Goal: Task Accomplishment & Management: Manage account settings

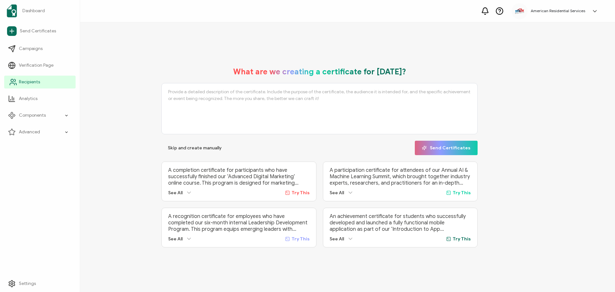
click at [28, 84] on span "Recipients" at bounding box center [29, 82] width 21 height 6
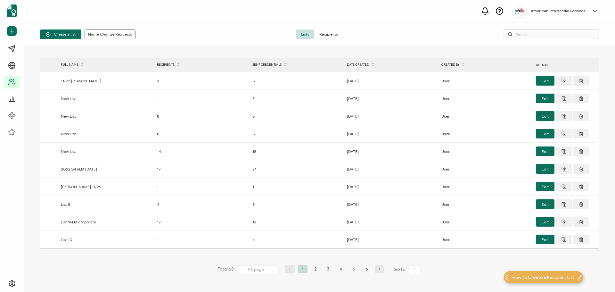
click at [329, 34] on span "Recipients" at bounding box center [328, 34] width 29 height 10
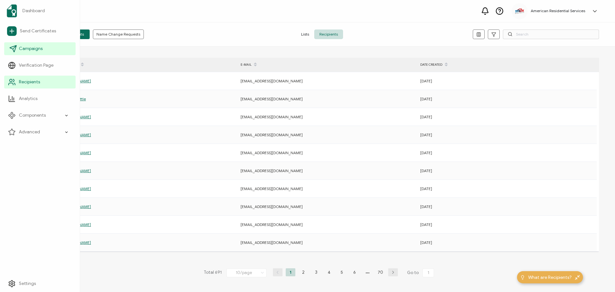
click at [18, 46] on link "Campaigns" at bounding box center [39, 48] width 71 height 13
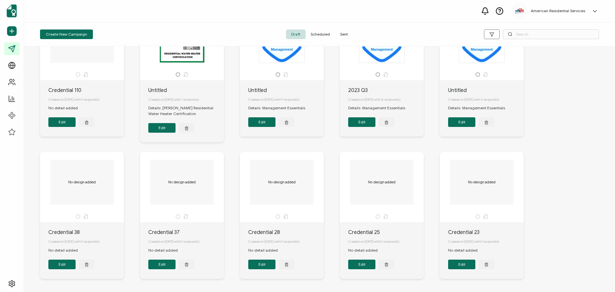
scroll to position [64, 0]
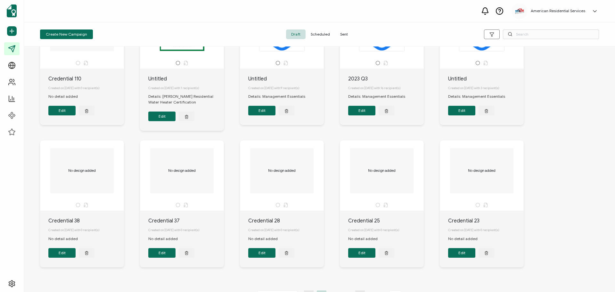
click at [338, 35] on span "Sent" at bounding box center [344, 34] width 18 height 10
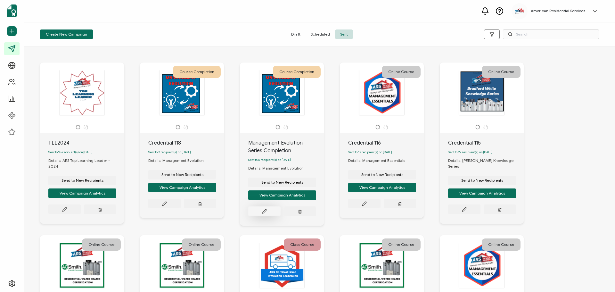
click at [81, 211] on button at bounding box center [64, 209] width 32 height 10
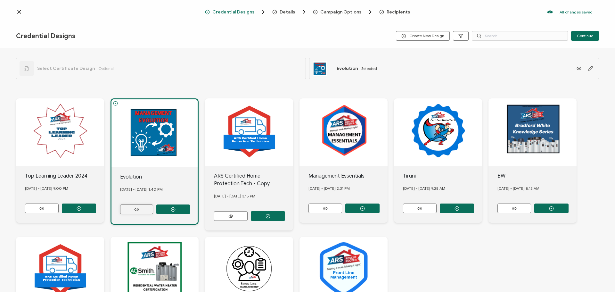
click at [143, 206] on button at bounding box center [136, 209] width 33 height 10
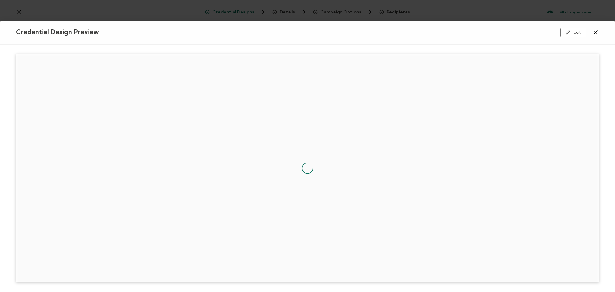
click at [596, 34] on icon at bounding box center [595, 32] width 6 height 6
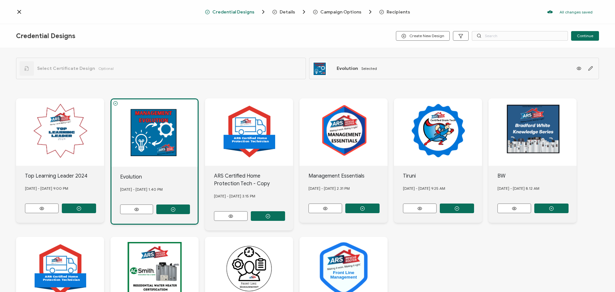
click at [396, 13] on span "Recipients" at bounding box center [397, 12] width 23 height 5
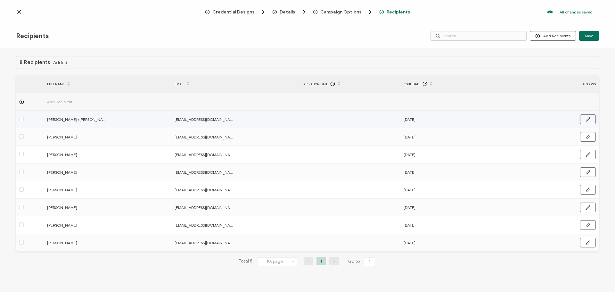
click at [590, 119] on button "button" at bounding box center [588, 119] width 16 height 10
click at [182, 118] on span "[EMAIL_ADDRESS][DOMAIN_NAME]" at bounding box center [204, 119] width 61 height 7
click at [183, 119] on span "[EMAIL_ADDRESS][DOMAIN_NAME]" at bounding box center [204, 119] width 61 height 7
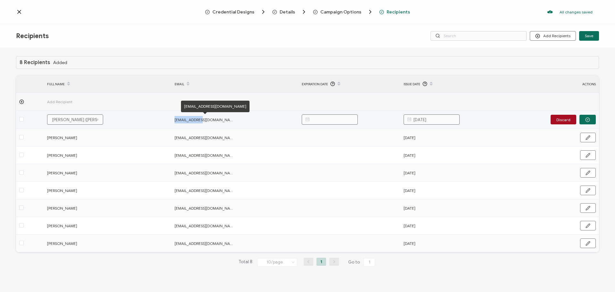
click at [183, 119] on span "[EMAIL_ADDRESS][DOMAIN_NAME]" at bounding box center [204, 119] width 61 height 7
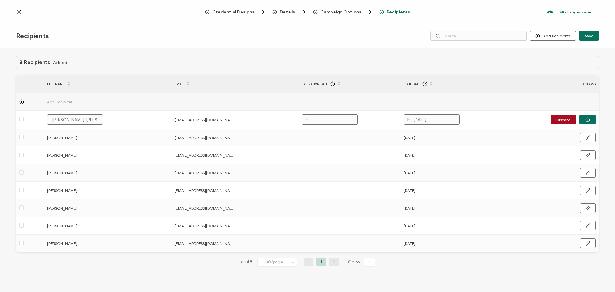
click at [106, 253] on div "8 Recipients Added FULL NAME EMAIL Expiration Date Issue Date ACTIONS Add Recip…" at bounding box center [307, 166] width 583 height 221
click at [175, 25] on div "Recipients Add Recipients Upload Recipients Import From Recipients Import From …" at bounding box center [307, 36] width 615 height 24
click at [19, 13] on icon at bounding box center [19, 12] width 6 height 6
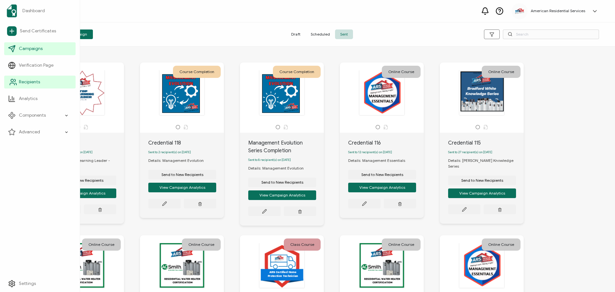
click at [36, 81] on span "Recipients" at bounding box center [29, 82] width 21 height 6
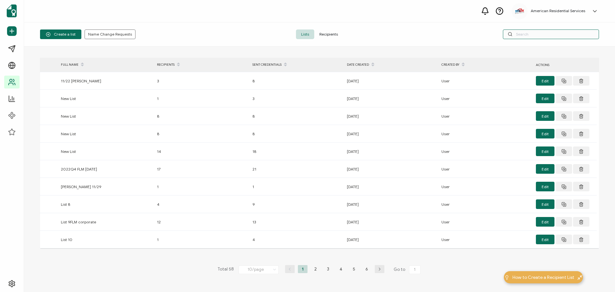
click at [521, 32] on input "text" at bounding box center [551, 34] width 96 height 10
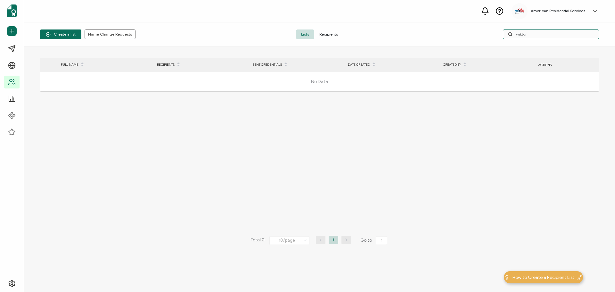
drag, startPoint x: 543, startPoint y: 33, endPoint x: 481, endPoint y: 35, distance: 61.5
click at [481, 35] on div "wiktor" at bounding box center [505, 34] width 186 height 10
type input "jedr"
click at [317, 36] on span "Recipients" at bounding box center [328, 34] width 29 height 10
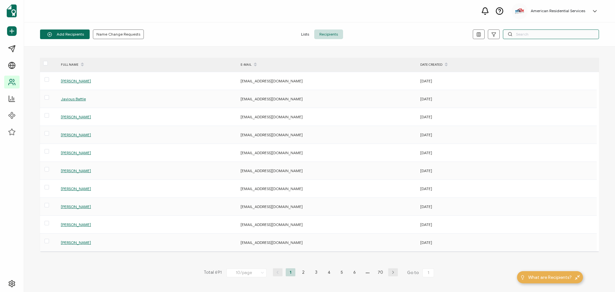
click at [516, 36] on input "text" at bounding box center [551, 34] width 96 height 10
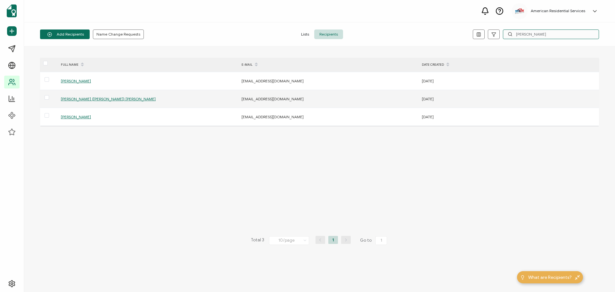
type input "[PERSON_NAME]"
click at [101, 97] on span "[PERSON_NAME] ([PERSON_NAME]) [PERSON_NAME]" at bounding box center [108, 98] width 95 height 5
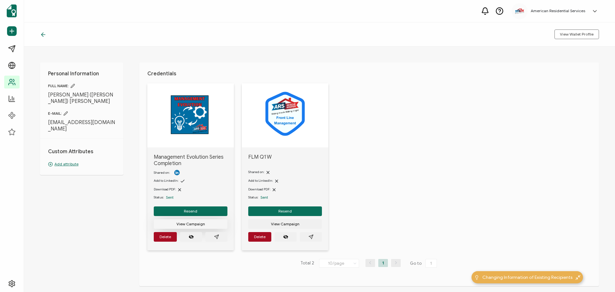
click at [184, 222] on span "View Campaign" at bounding box center [190, 224] width 28 height 4
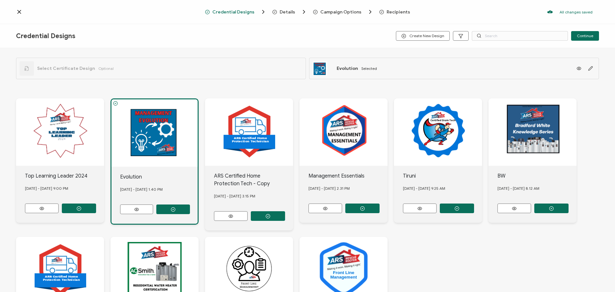
click at [20, 12] on icon at bounding box center [19, 12] width 6 height 6
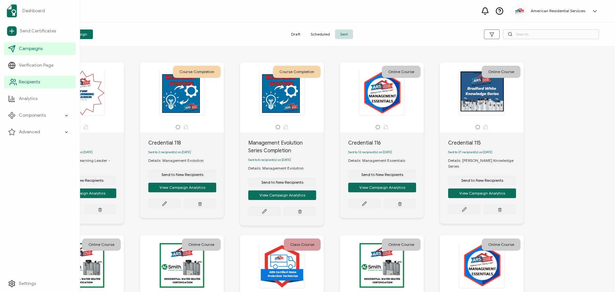
click at [25, 84] on span "Recipients" at bounding box center [29, 82] width 21 height 6
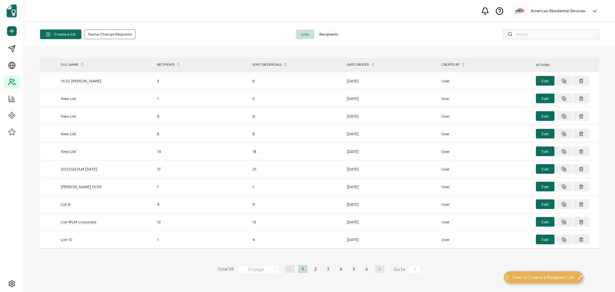
click at [414, 25] on div "Create a list Name Change Requests Lists Recipients" at bounding box center [319, 34] width 591 height 24
click at [324, 34] on span "Recipients" at bounding box center [328, 34] width 29 height 10
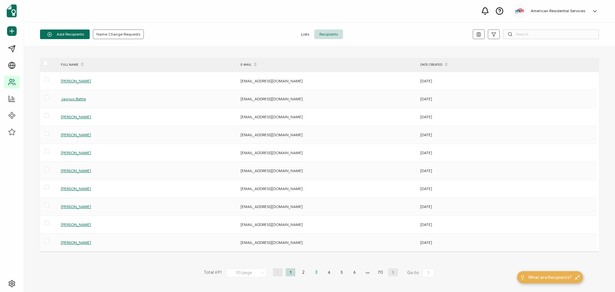
click at [314, 272] on li "3" at bounding box center [316, 272] width 10 height 8
click at [327, 273] on li "4" at bounding box center [329, 272] width 10 height 8
click at [337, 272] on li "5" at bounding box center [342, 272] width 10 height 8
click at [347, 272] on li "6" at bounding box center [348, 272] width 10 height 8
click at [347, 272] on li "7" at bounding box center [348, 272] width 10 height 8
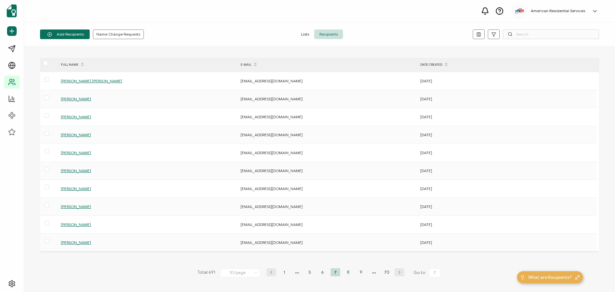
click at [347, 272] on li "8" at bounding box center [348, 272] width 10 height 8
click at [348, 272] on li "9" at bounding box center [348, 272] width 10 height 8
click at [348, 272] on li "10" at bounding box center [348, 272] width 10 height 8
click at [525, 36] on input "text" at bounding box center [551, 34] width 96 height 10
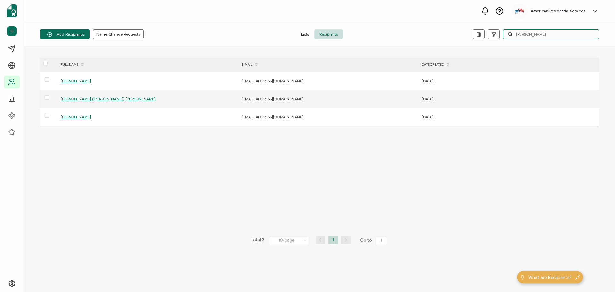
type input "[PERSON_NAME]"
click at [87, 98] on span "[PERSON_NAME] ([PERSON_NAME]) [PERSON_NAME]" at bounding box center [108, 98] width 95 height 5
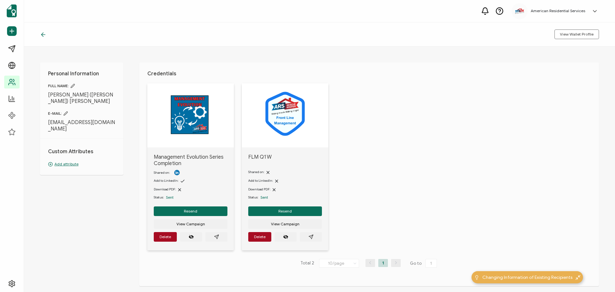
click at [64, 111] on icon at bounding box center [65, 113] width 4 height 4
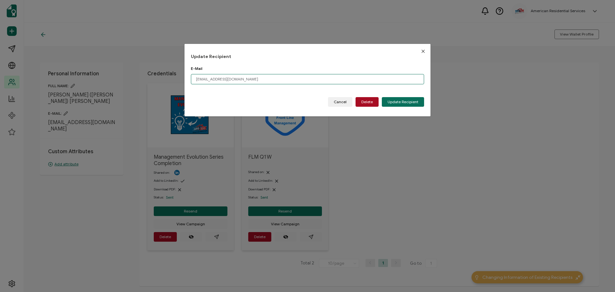
drag, startPoint x: 219, startPoint y: 79, endPoint x: 154, endPoint y: 81, distance: 65.0
click at [154, 81] on div "Update Recipient E-Mail [EMAIL_ADDRESS][DOMAIN_NAME] Please enter a valid email…" at bounding box center [307, 146] width 615 height 292
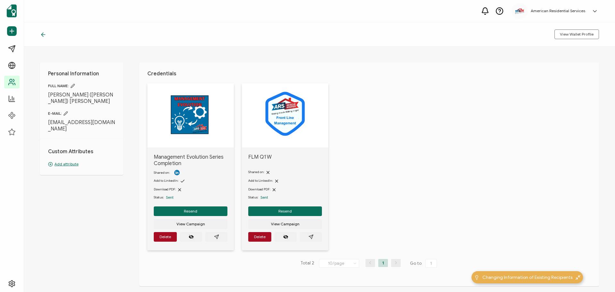
click at [79, 112] on div "E-MAIL: [EMAIL_ADDRESS][DOMAIN_NAME]" at bounding box center [81, 121] width 67 height 21
click at [66, 111] on icon at bounding box center [65, 113] width 4 height 4
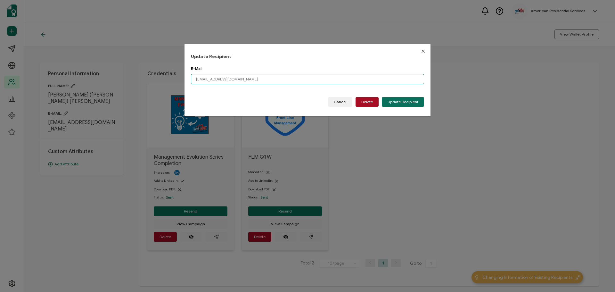
drag, startPoint x: 220, startPoint y: 80, endPoint x: 177, endPoint y: 80, distance: 42.3
click at [177, 80] on div "Update Recipient E-Mail [EMAIL_ADDRESS][DOMAIN_NAME] Please enter a valid email…" at bounding box center [307, 146] width 615 height 292
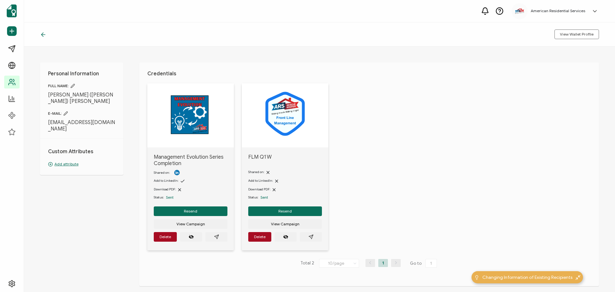
click at [67, 111] on icon at bounding box center [65, 113] width 4 height 4
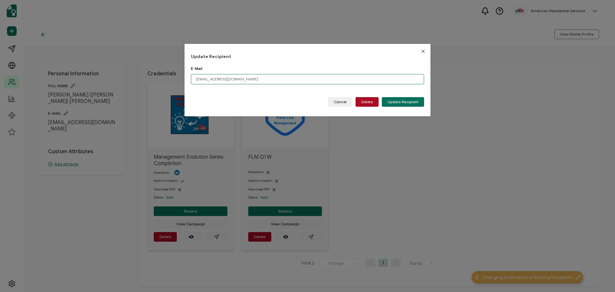
drag, startPoint x: 247, startPoint y: 80, endPoint x: 187, endPoint y: 79, distance: 59.6
click at [187, 79] on div "Update Recipient E-Mail [EMAIL_ADDRESS][DOMAIN_NAME] Please enter a valid email…" at bounding box center [307, 80] width 246 height 72
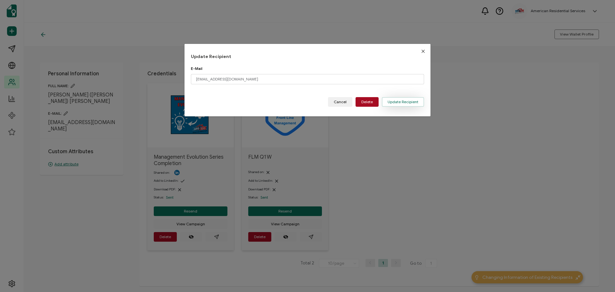
click at [396, 102] on span "Update Recipient" at bounding box center [402, 102] width 31 height 4
type input "[EMAIL_ADDRESS][DOMAIN_NAME]"
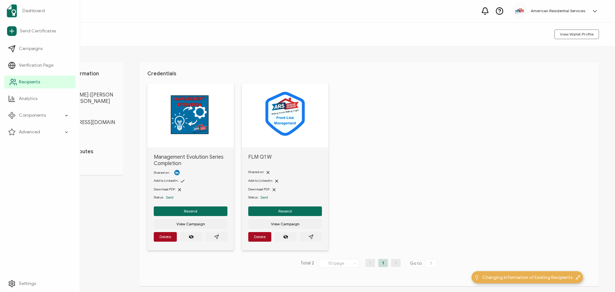
click at [16, 79] on icon at bounding box center [13, 82] width 8 height 8
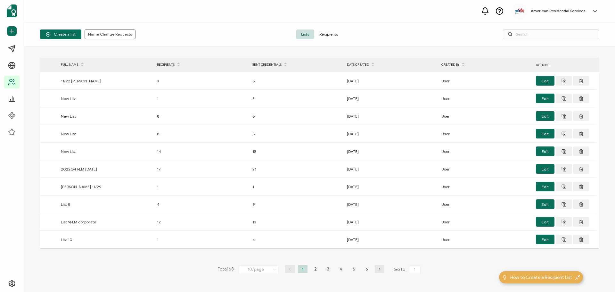
click at [334, 34] on span "Recipients" at bounding box center [328, 34] width 29 height 10
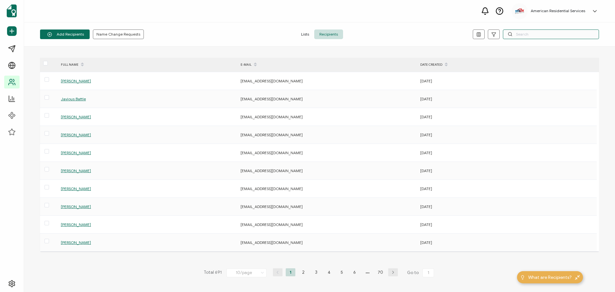
click at [527, 36] on input "text" at bounding box center [551, 34] width 96 height 10
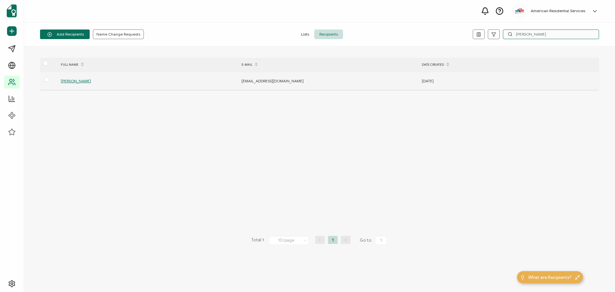
type input "[PERSON_NAME]"
click at [82, 81] on span "[PERSON_NAME]" at bounding box center [76, 80] width 30 height 5
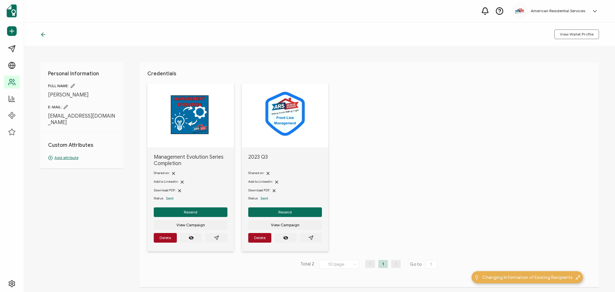
click at [64, 105] on icon at bounding box center [65, 107] width 4 height 4
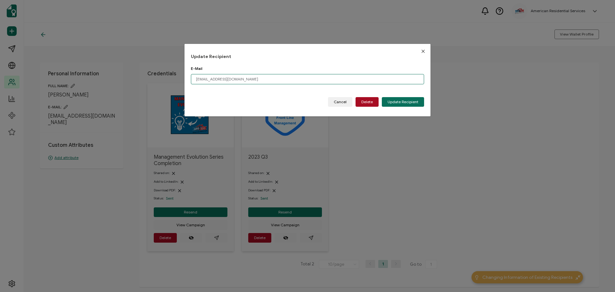
click at [234, 80] on input "[EMAIL_ADDRESS][DOMAIN_NAME]" at bounding box center [307, 79] width 233 height 10
drag, startPoint x: 195, startPoint y: 79, endPoint x: 217, endPoint y: 78, distance: 22.4
click at [217, 78] on input "[EMAIL_ADDRESS][DOMAIN_NAME]" at bounding box center [307, 79] width 233 height 10
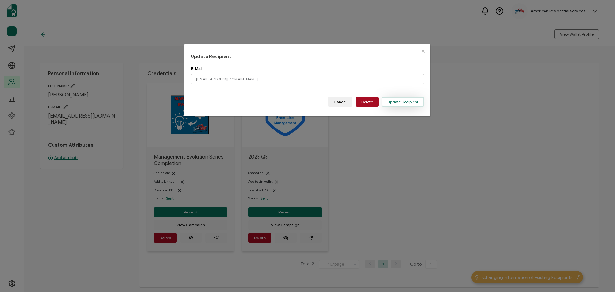
click at [404, 101] on span "Update Recipient" at bounding box center [402, 102] width 31 height 4
type input "[EMAIL_ADDRESS][DOMAIN_NAME]"
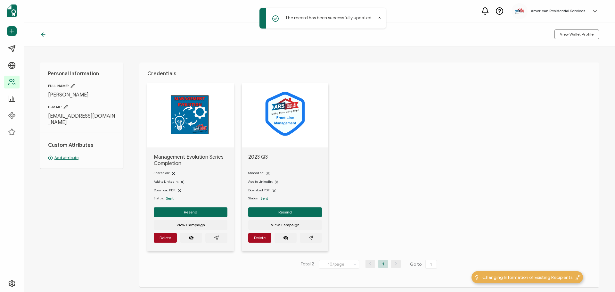
click at [44, 36] on icon at bounding box center [43, 34] width 6 height 6
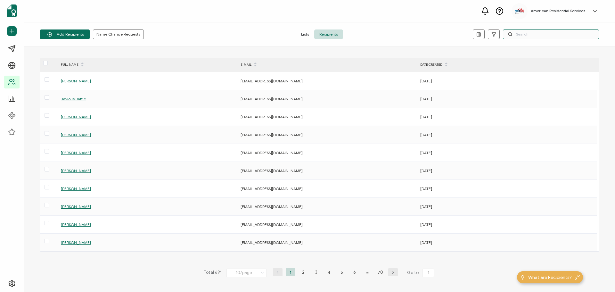
click at [529, 35] on input "text" at bounding box center [551, 34] width 96 height 10
type input "miles"
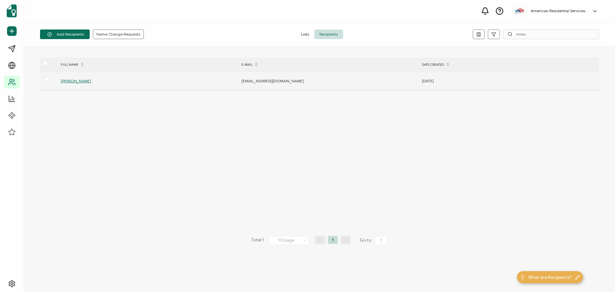
click at [72, 79] on span "[PERSON_NAME]" at bounding box center [76, 80] width 30 height 5
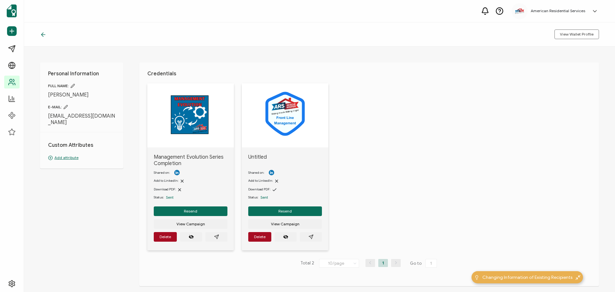
click at [67, 106] on icon at bounding box center [66, 107] width 4 height 4
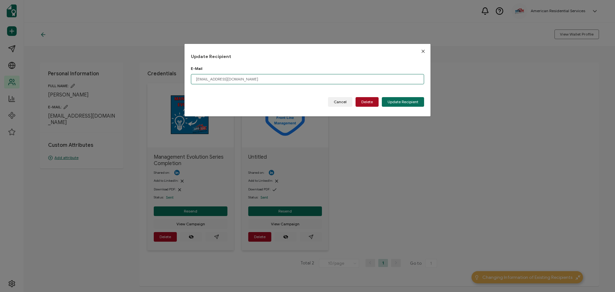
drag, startPoint x: 206, startPoint y: 80, endPoint x: 179, endPoint y: 80, distance: 26.6
click at [179, 80] on div "Update Recipient E-Mail [EMAIL_ADDRESS][DOMAIN_NAME] Please enter a valid email…" at bounding box center [307, 146] width 615 height 292
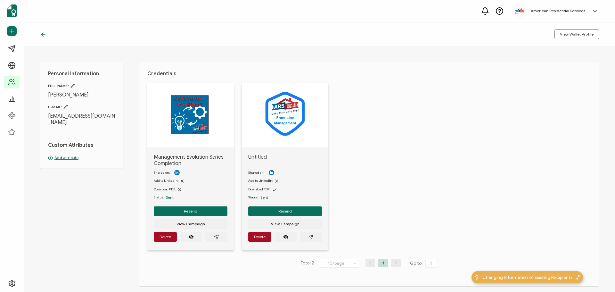
click at [65, 108] on icon at bounding box center [66, 107] width 4 height 4
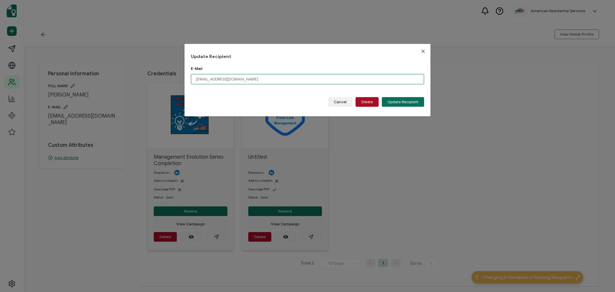
drag, startPoint x: 206, startPoint y: 80, endPoint x: 182, endPoint y: 80, distance: 24.3
click at [182, 80] on div "Update Recipient E-Mail [EMAIL_ADDRESS][DOMAIN_NAME] Please enter a valid email…" at bounding box center [307, 146] width 615 height 292
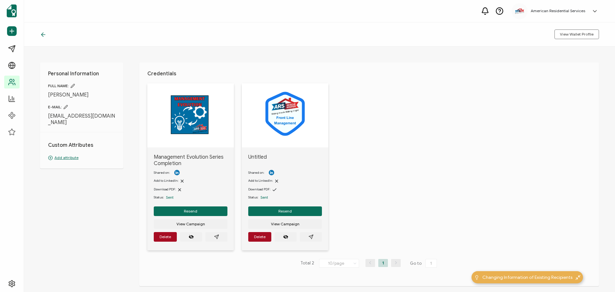
click at [66, 104] on div "Personal Information FULL NAME: [PERSON_NAME] E-MAIL: [EMAIL_ADDRESS][DOMAIN_NA…" at bounding box center [81, 115] width 83 height 106
click at [65, 106] on icon at bounding box center [65, 107] width 4 height 4
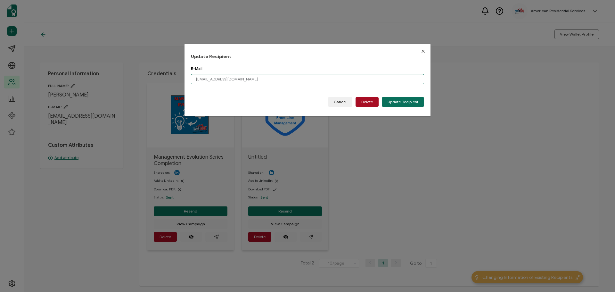
click at [197, 80] on input "[EMAIL_ADDRESS][DOMAIN_NAME]" at bounding box center [307, 79] width 233 height 10
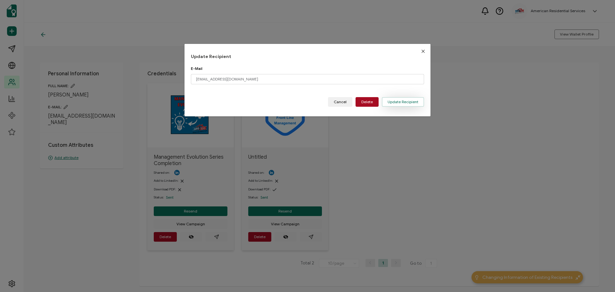
click at [398, 101] on span "Update Recipient" at bounding box center [402, 102] width 31 height 4
type input "[EMAIL_ADDRESS][DOMAIN_NAME]"
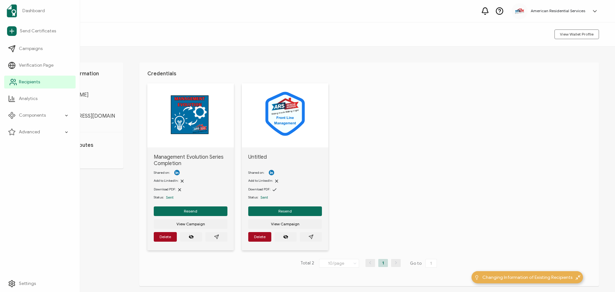
click at [17, 80] on link "Recipients" at bounding box center [39, 82] width 71 height 13
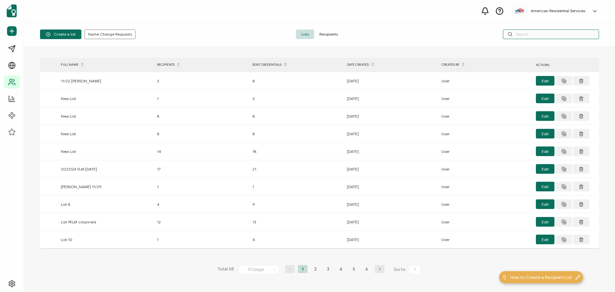
click at [519, 32] on input "text" at bounding box center [551, 34] width 96 height 10
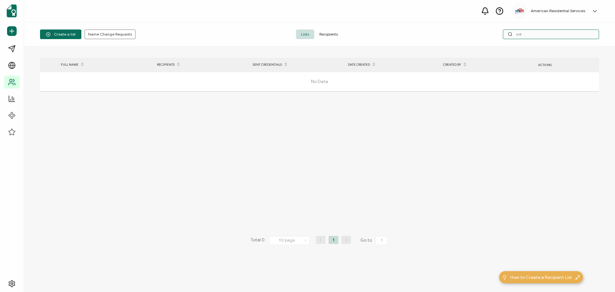
type input "col"
click at [330, 37] on span "Recipients" at bounding box center [328, 34] width 29 height 10
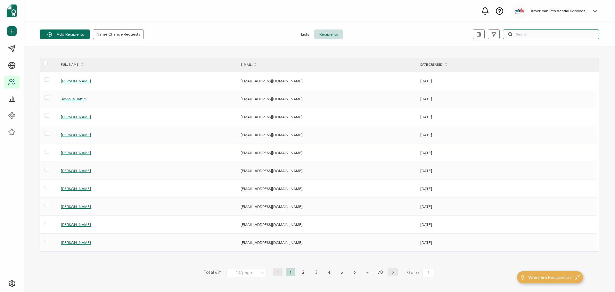
click at [535, 34] on input "text" at bounding box center [551, 34] width 96 height 10
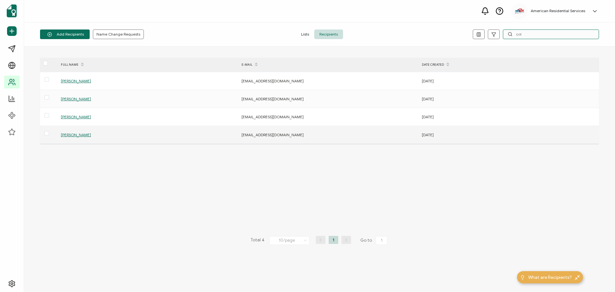
type input "col"
click at [76, 135] on span "[PERSON_NAME]" at bounding box center [76, 134] width 30 height 5
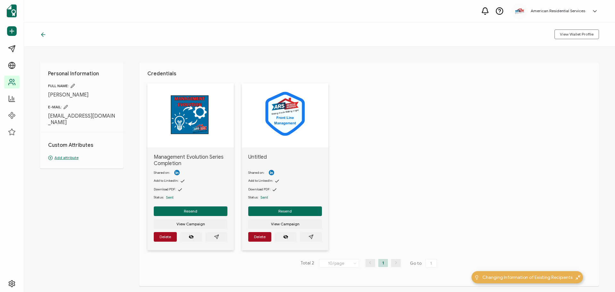
click at [64, 107] on icon at bounding box center [65, 107] width 4 height 4
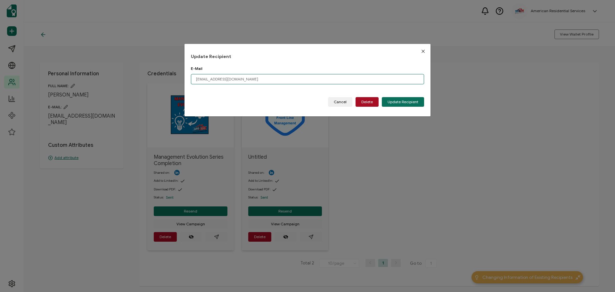
drag, startPoint x: 194, startPoint y: 78, endPoint x: 211, endPoint y: 82, distance: 17.3
click at [211, 82] on input "[EMAIL_ADDRESS][DOMAIN_NAME]" at bounding box center [307, 79] width 233 height 10
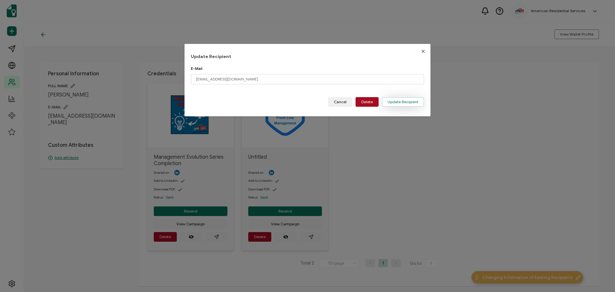
click at [393, 103] on span "Update Recipient" at bounding box center [402, 102] width 31 height 4
type input "[EMAIL_ADDRESS][DOMAIN_NAME]"
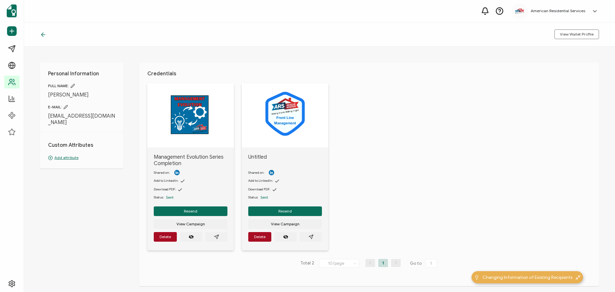
click at [44, 33] on icon at bounding box center [43, 34] width 6 height 6
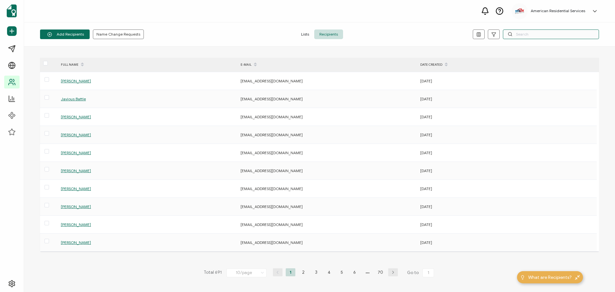
click at [522, 36] on input "text" at bounding box center [551, 34] width 96 height 10
type input "mori"
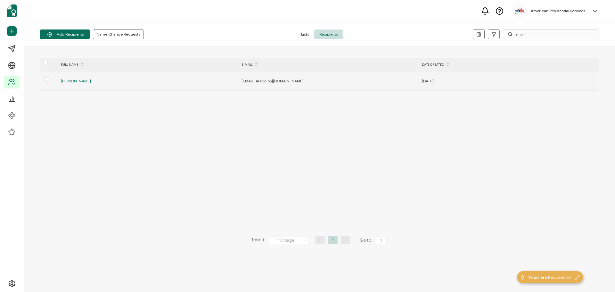
click at [74, 83] on span "[PERSON_NAME]" at bounding box center [76, 80] width 30 height 5
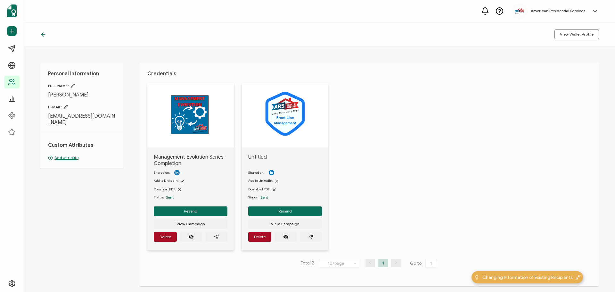
click at [67, 108] on icon at bounding box center [65, 107] width 4 height 4
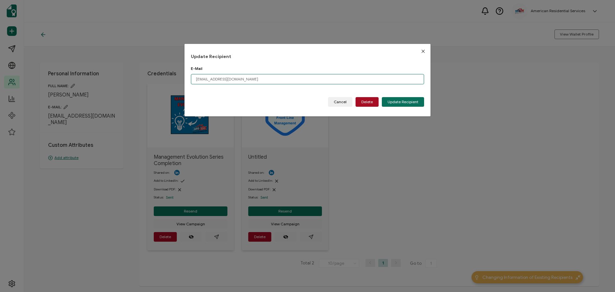
drag, startPoint x: 206, startPoint y: 80, endPoint x: 192, endPoint y: 80, distance: 13.4
click at [192, 80] on input "[EMAIL_ADDRESS][DOMAIN_NAME]" at bounding box center [307, 79] width 233 height 10
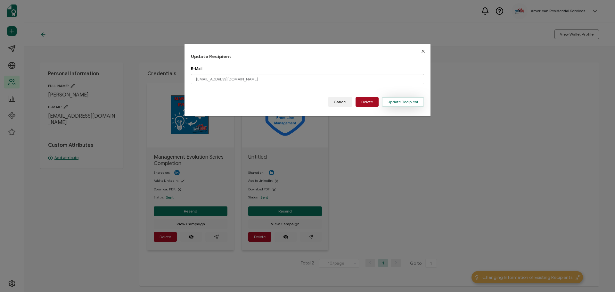
click at [389, 103] on span "Update Recipient" at bounding box center [402, 102] width 31 height 4
type input "[EMAIL_ADDRESS][DOMAIN_NAME]"
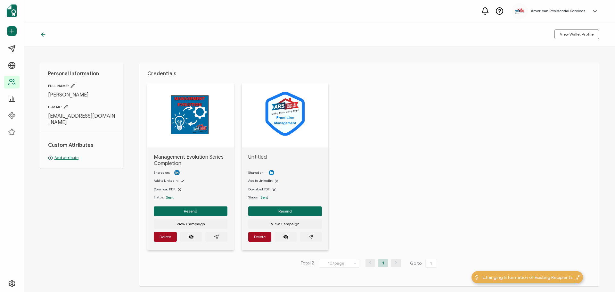
click at [41, 34] on icon at bounding box center [43, 34] width 6 height 6
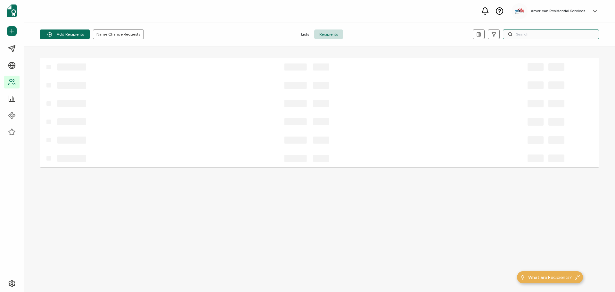
click at [555, 34] on input "text" at bounding box center [551, 34] width 96 height 10
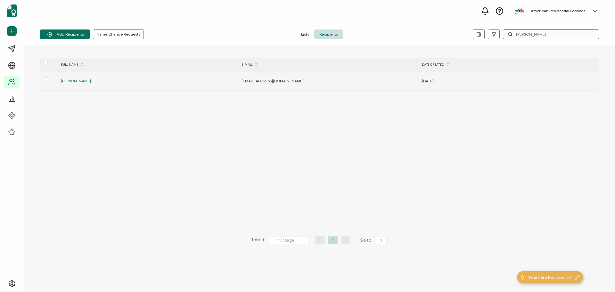
type input "[PERSON_NAME]"
click at [81, 82] on span "[PERSON_NAME]" at bounding box center [76, 80] width 30 height 5
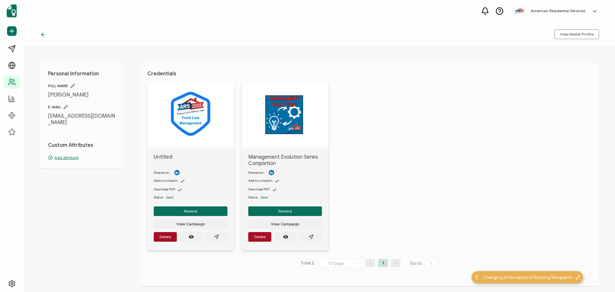
click at [64, 105] on icon at bounding box center [65, 107] width 4 height 4
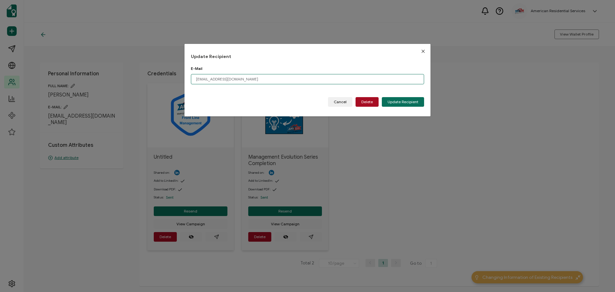
drag, startPoint x: 205, startPoint y: 79, endPoint x: 182, endPoint y: 81, distance: 22.8
click at [182, 81] on div "Update Recipient E-Mail [EMAIL_ADDRESS][DOMAIN_NAME] Please enter a valid email…" at bounding box center [307, 146] width 615 height 292
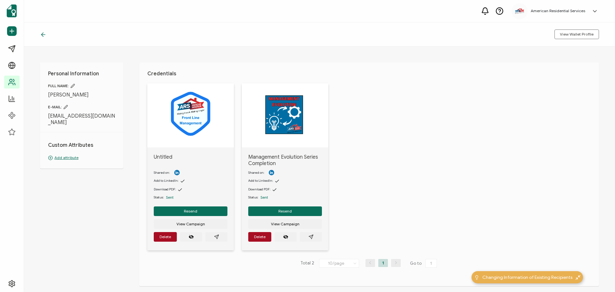
click at [66, 109] on icon at bounding box center [65, 107] width 4 height 4
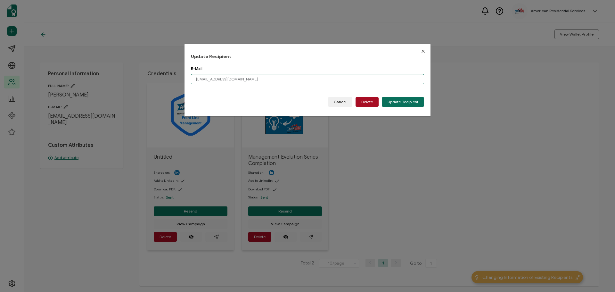
drag, startPoint x: 206, startPoint y: 78, endPoint x: 194, endPoint y: 79, distance: 12.2
click at [194, 79] on input "[EMAIL_ADDRESS][DOMAIN_NAME]" at bounding box center [307, 79] width 233 height 10
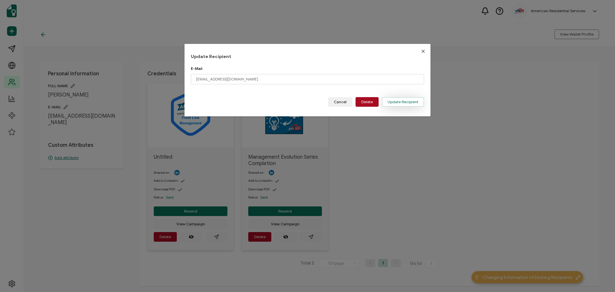
click at [391, 99] on button "Update Recipient" at bounding box center [403, 102] width 42 height 10
type input "[EMAIL_ADDRESS][DOMAIN_NAME]"
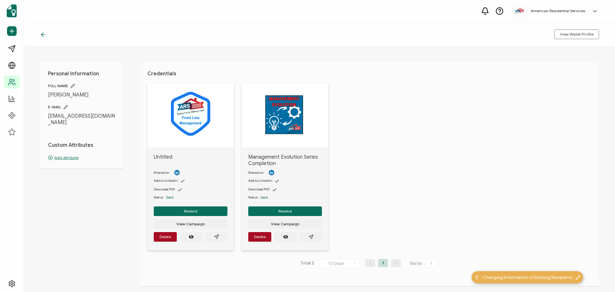
click at [43, 35] on icon at bounding box center [43, 34] width 6 height 6
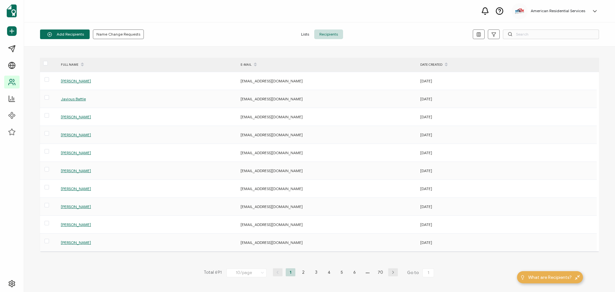
click at [511, 35] on icon at bounding box center [509, 34] width 5 height 5
click at [543, 32] on input "text" at bounding box center [551, 34] width 96 height 10
type input "[PERSON_NAME]"
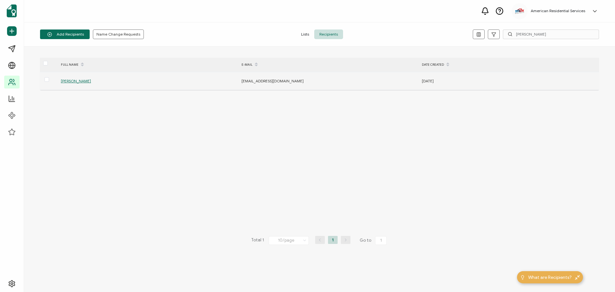
click at [77, 82] on span "[PERSON_NAME]" at bounding box center [76, 80] width 30 height 5
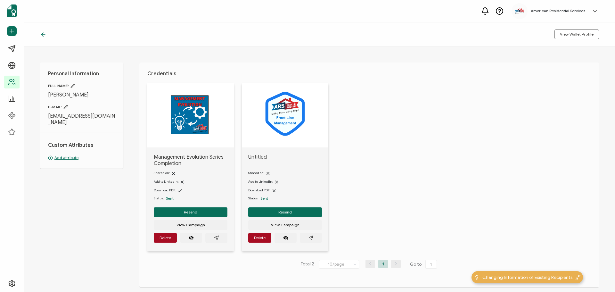
click at [68, 106] on icon at bounding box center [65, 107] width 4 height 4
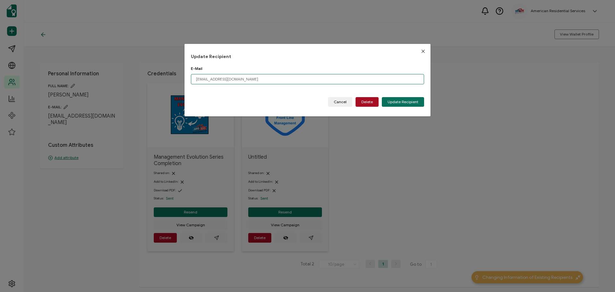
drag, startPoint x: 201, startPoint y: 80, endPoint x: 170, endPoint y: 80, distance: 31.1
click at [170, 80] on div "Update Recipient E-Mail [EMAIL_ADDRESS][DOMAIN_NAME] Please enter a valid email…" at bounding box center [307, 146] width 615 height 292
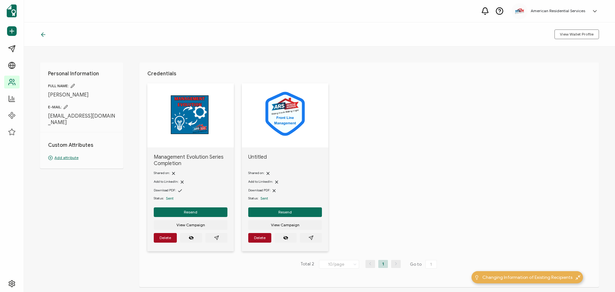
click at [62, 110] on div "E-MAIL: [EMAIL_ADDRESS][DOMAIN_NAME]" at bounding box center [81, 114] width 67 height 21
click at [67, 109] on icon at bounding box center [65, 107] width 4 height 4
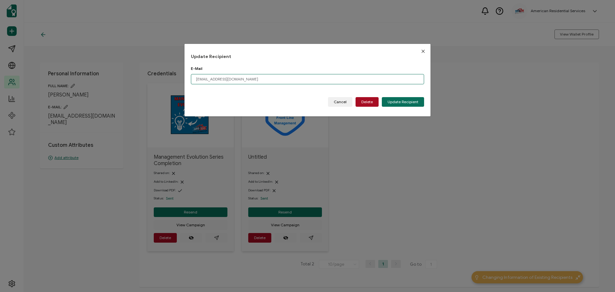
drag, startPoint x: 210, startPoint y: 78, endPoint x: 178, endPoint y: 78, distance: 32.0
click at [178, 78] on div "Update Recipient E-Mail [EMAIL_ADDRESS][DOMAIN_NAME] Please enter a valid email…" at bounding box center [307, 146] width 615 height 292
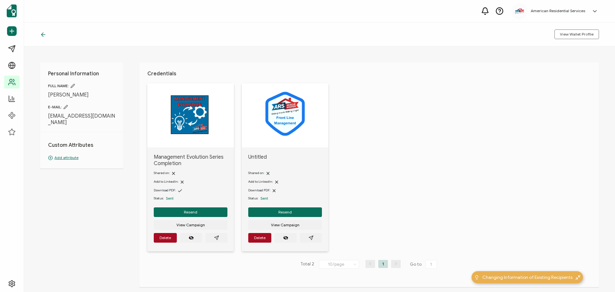
click at [65, 106] on icon at bounding box center [65, 107] width 4 height 4
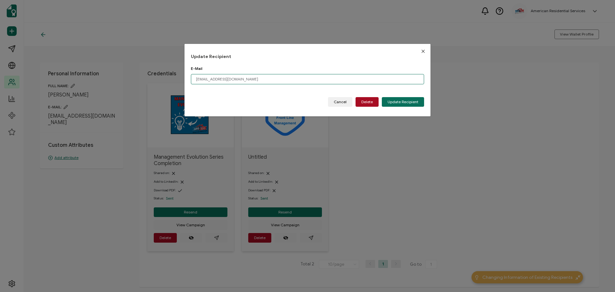
click at [193, 78] on input "[EMAIL_ADDRESS][DOMAIN_NAME]" at bounding box center [307, 79] width 233 height 10
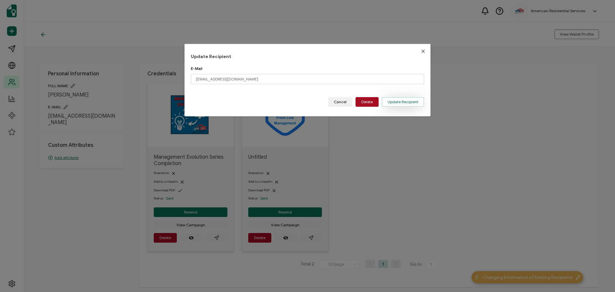
click at [411, 99] on button "Update Recipient" at bounding box center [403, 102] width 42 height 10
type input "[EMAIL_ADDRESS][DOMAIN_NAME]"
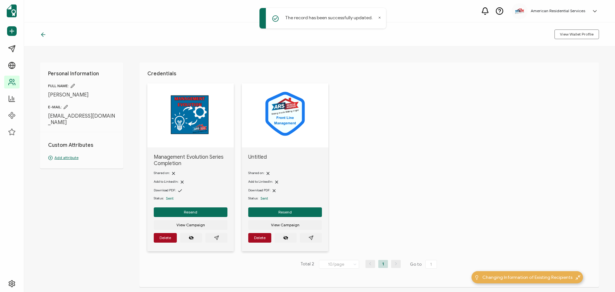
click at [42, 35] on icon at bounding box center [43, 35] width 4 height 0
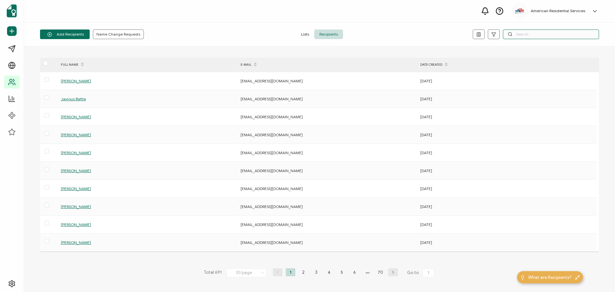
click at [514, 35] on input "text" at bounding box center [551, 34] width 96 height 10
type input "[PERSON_NAME]"
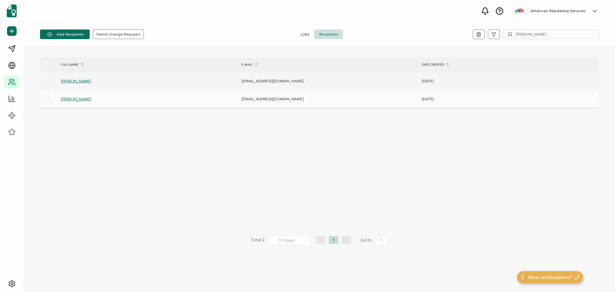
click at [77, 79] on span "[PERSON_NAME]" at bounding box center [76, 80] width 30 height 5
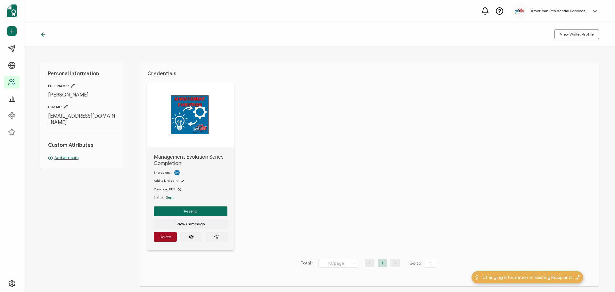
click at [67, 107] on icon at bounding box center [65, 107] width 4 height 4
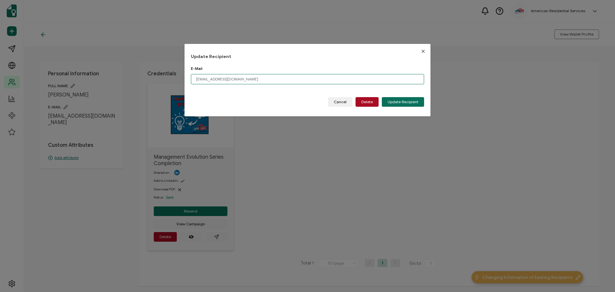
drag, startPoint x: 207, startPoint y: 78, endPoint x: 187, endPoint y: 79, distance: 19.9
click at [187, 79] on div "Update Recipient E-Mail [EMAIL_ADDRESS][DOMAIN_NAME] Please enter a valid email…" at bounding box center [307, 80] width 246 height 72
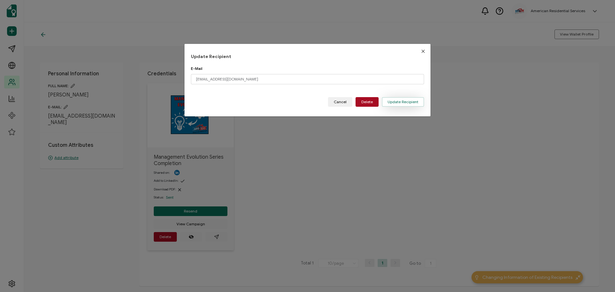
click at [411, 100] on span "Update Recipient" at bounding box center [402, 102] width 31 height 4
type input "[EMAIL_ADDRESS][DOMAIN_NAME]"
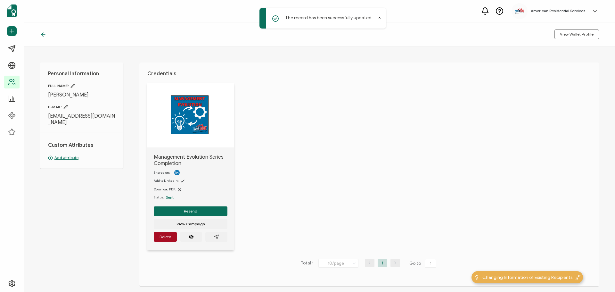
click at [40, 33] on icon at bounding box center [43, 34] width 6 height 6
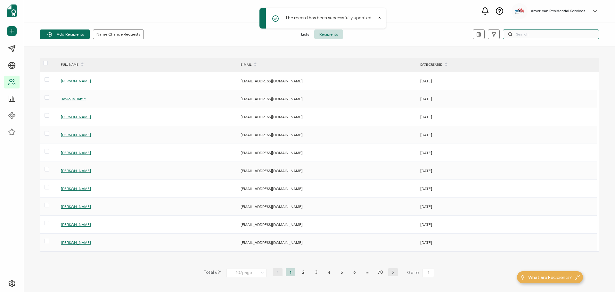
click at [517, 34] on input "text" at bounding box center [551, 34] width 96 height 10
type input "[PERSON_NAME]"
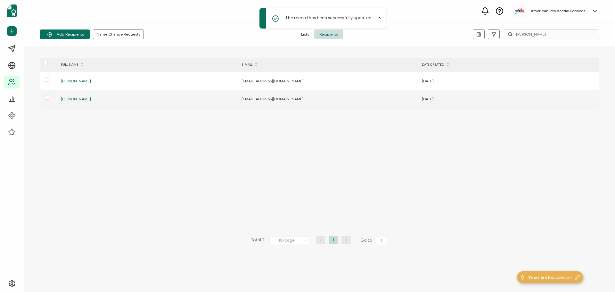
click at [68, 99] on span "[PERSON_NAME]" at bounding box center [76, 98] width 30 height 5
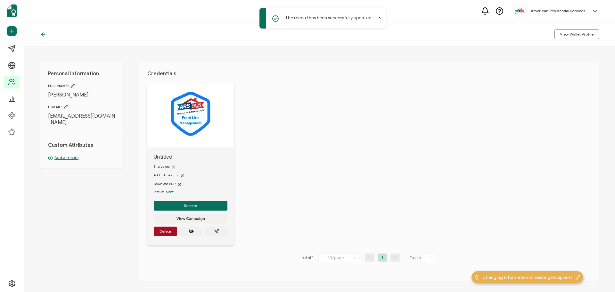
click at [64, 108] on icon at bounding box center [65, 107] width 4 height 4
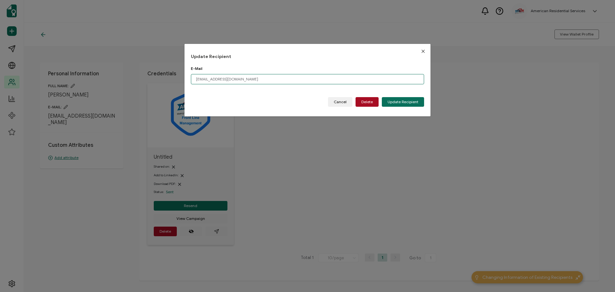
drag, startPoint x: 252, startPoint y: 81, endPoint x: 181, endPoint y: 80, distance: 71.7
click at [181, 80] on div "Update Recipient E-Mail [EMAIL_ADDRESS][DOMAIN_NAME] Please enter a valid email…" at bounding box center [307, 146] width 615 height 292
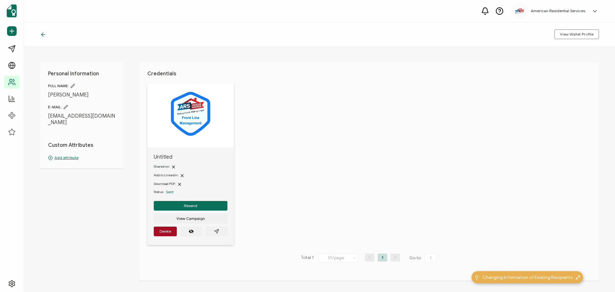
click at [69, 107] on span "E-MAIL:" at bounding box center [81, 106] width 67 height 5
click at [67, 107] on icon at bounding box center [66, 107] width 4 height 4
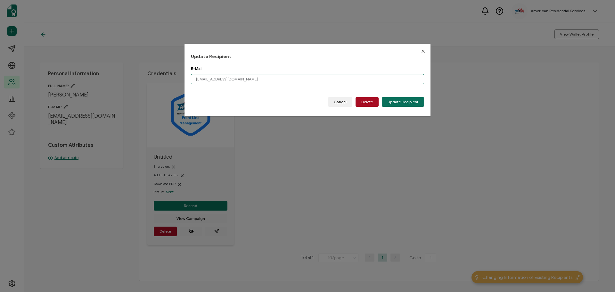
click at [261, 81] on input "[EMAIL_ADDRESS][DOMAIN_NAME]" at bounding box center [307, 79] width 233 height 10
type input "b"
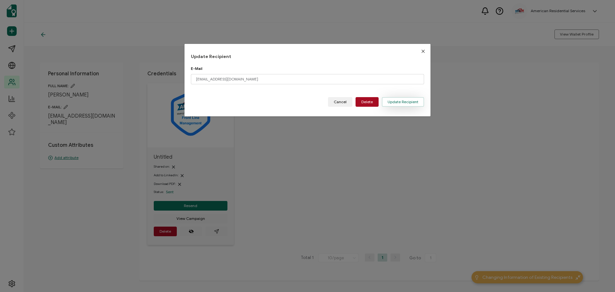
click at [398, 98] on button "Update Recipient" at bounding box center [403, 102] width 42 height 10
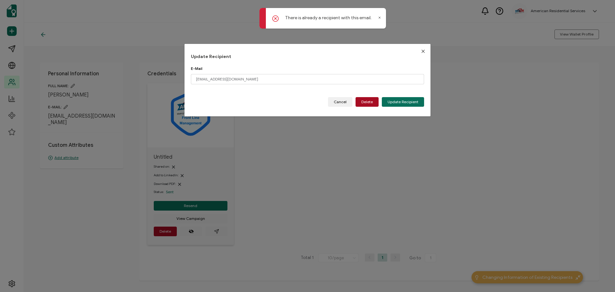
click at [423, 52] on icon "Close" at bounding box center [422, 51] width 5 height 5
type input "[EMAIL_ADDRESS][DOMAIN_NAME]"
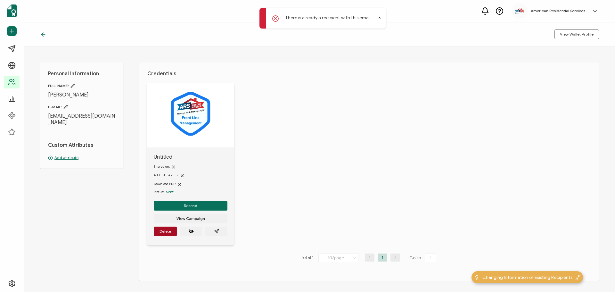
click at [48, 33] on div at bounding box center [45, 34] width 10 height 6
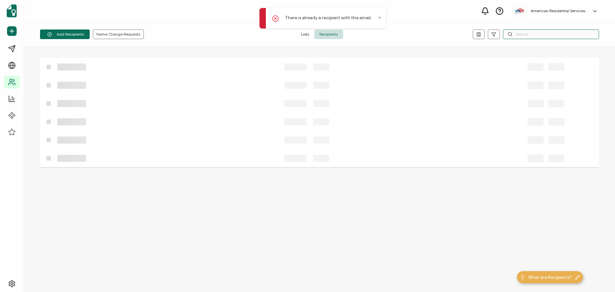
click at [517, 34] on input "text" at bounding box center [551, 34] width 96 height 10
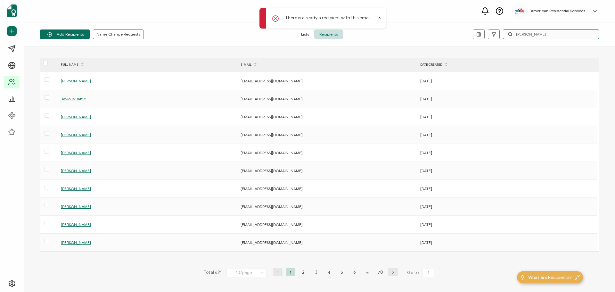
type input "[PERSON_NAME]"
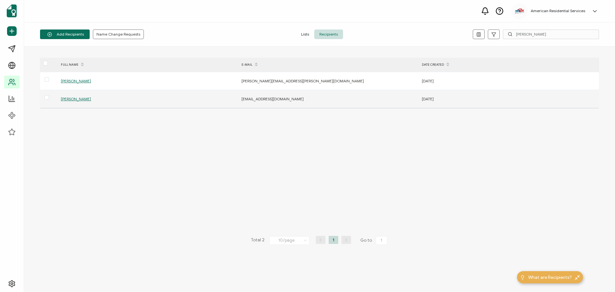
click at [77, 99] on span "[PERSON_NAME]" at bounding box center [76, 98] width 30 height 5
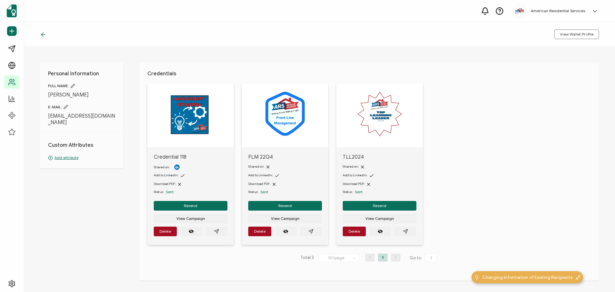
click at [68, 108] on icon at bounding box center [65, 107] width 4 height 4
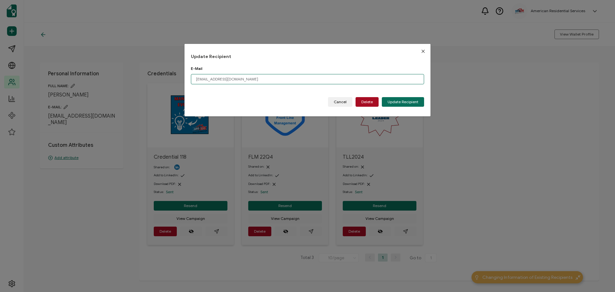
drag, startPoint x: 214, startPoint y: 78, endPoint x: 187, endPoint y: 80, distance: 26.6
click at [187, 80] on div "Update Recipient E-Mail [EMAIL_ADDRESS][DOMAIN_NAME] Please enter a valid email…" at bounding box center [307, 80] width 246 height 72
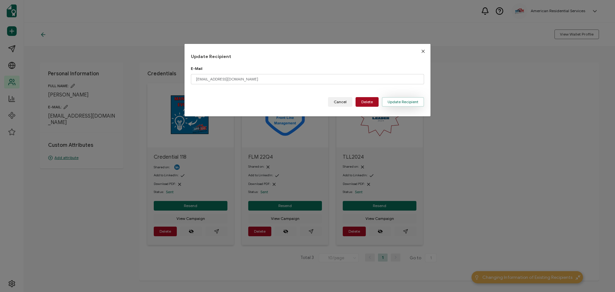
click at [399, 100] on span "Update Recipient" at bounding box center [402, 102] width 31 height 4
type input "[EMAIL_ADDRESS][DOMAIN_NAME]"
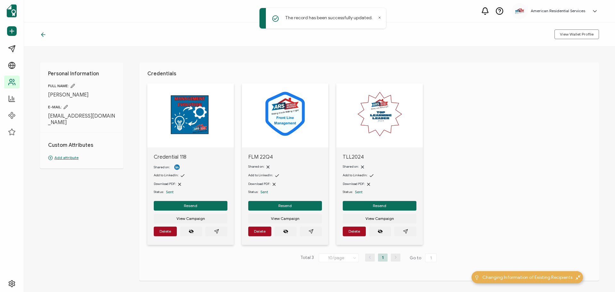
click at [41, 31] on icon at bounding box center [43, 34] width 6 height 6
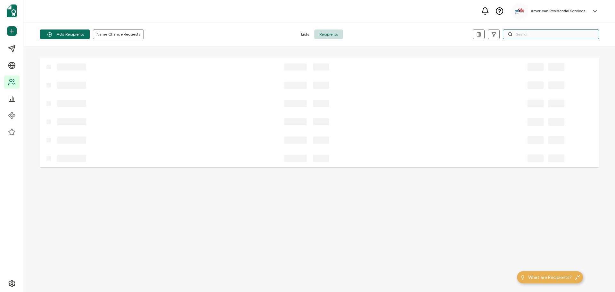
click at [557, 37] on input "text" at bounding box center [551, 34] width 96 height 10
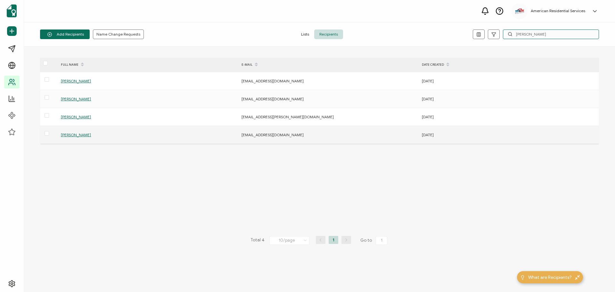
type input "[PERSON_NAME]"
click at [77, 133] on span "[PERSON_NAME]" at bounding box center [76, 134] width 30 height 5
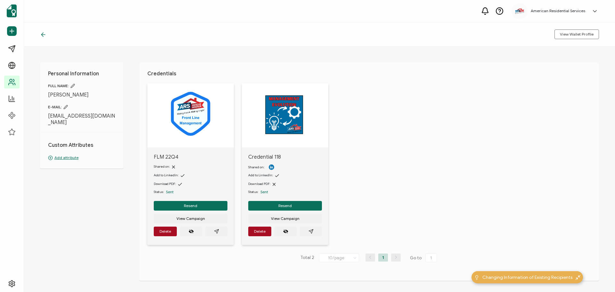
click at [67, 109] on span "E-MAIL:" at bounding box center [81, 106] width 67 height 5
click at [66, 107] on icon at bounding box center [66, 107] width 4 height 4
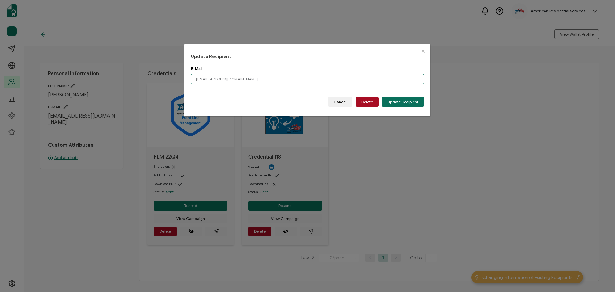
drag, startPoint x: 214, startPoint y: 79, endPoint x: 181, endPoint y: 77, distance: 33.0
click at [181, 77] on div "Update Recipient E-Mail [EMAIL_ADDRESS][DOMAIN_NAME] Please enter a valid email…" at bounding box center [307, 146] width 615 height 292
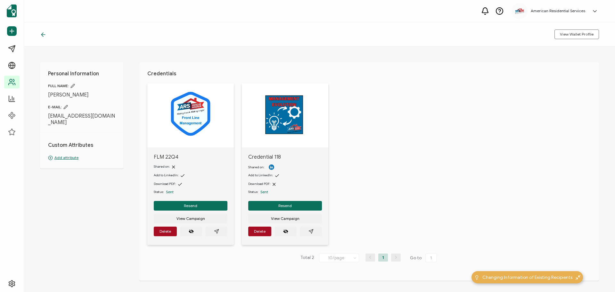
click at [67, 108] on icon at bounding box center [65, 107] width 4 height 4
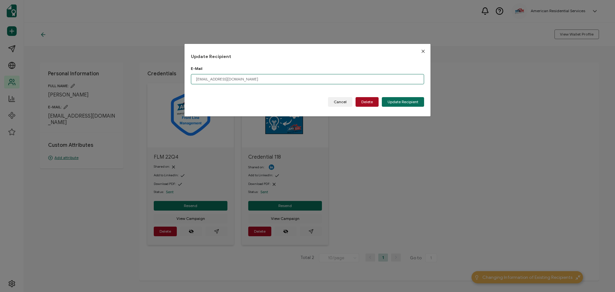
click at [195, 80] on input "[EMAIL_ADDRESS][DOMAIN_NAME]" at bounding box center [307, 79] width 233 height 10
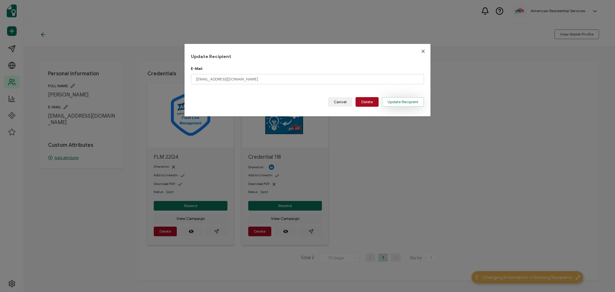
click at [415, 100] on span "Update Recipient" at bounding box center [402, 102] width 31 height 4
type input "[EMAIL_ADDRESS][DOMAIN_NAME]"
